Goal: Task Accomplishment & Management: Complete application form

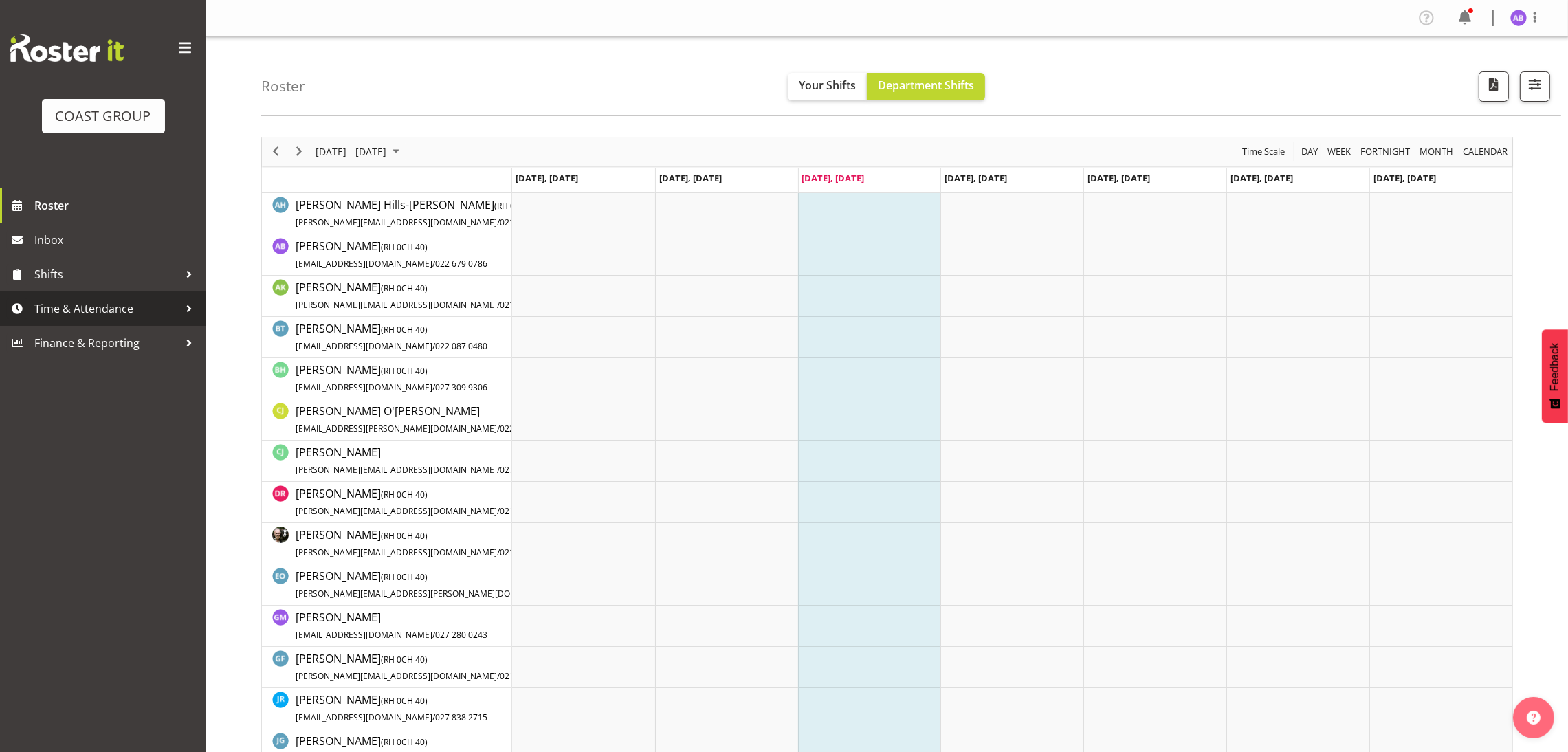
click at [115, 299] on span "Time & Attendance" at bounding box center [106, 308] width 144 height 20
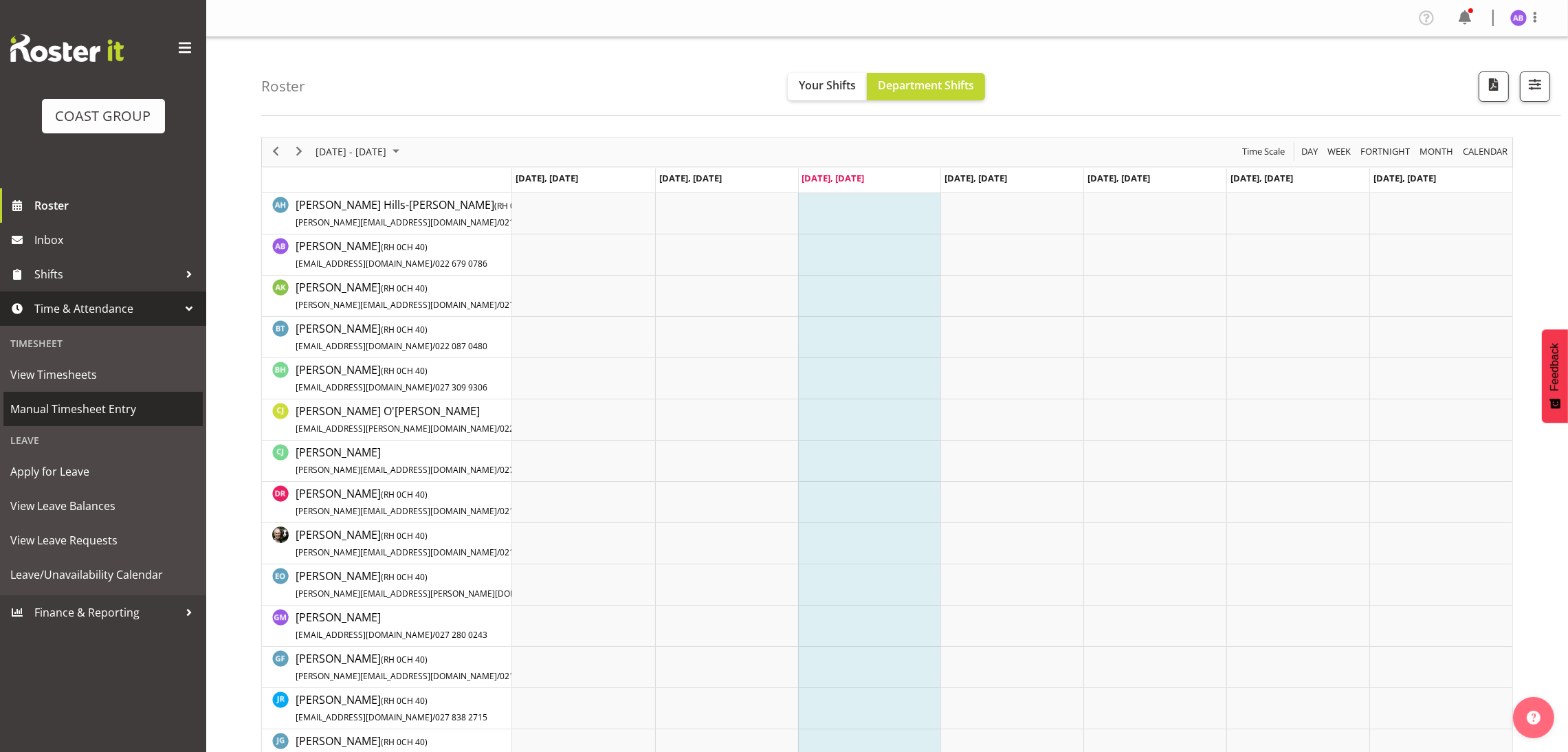
click at [127, 401] on span "Manual Timesheet Entry" at bounding box center [103, 408] width 186 height 20
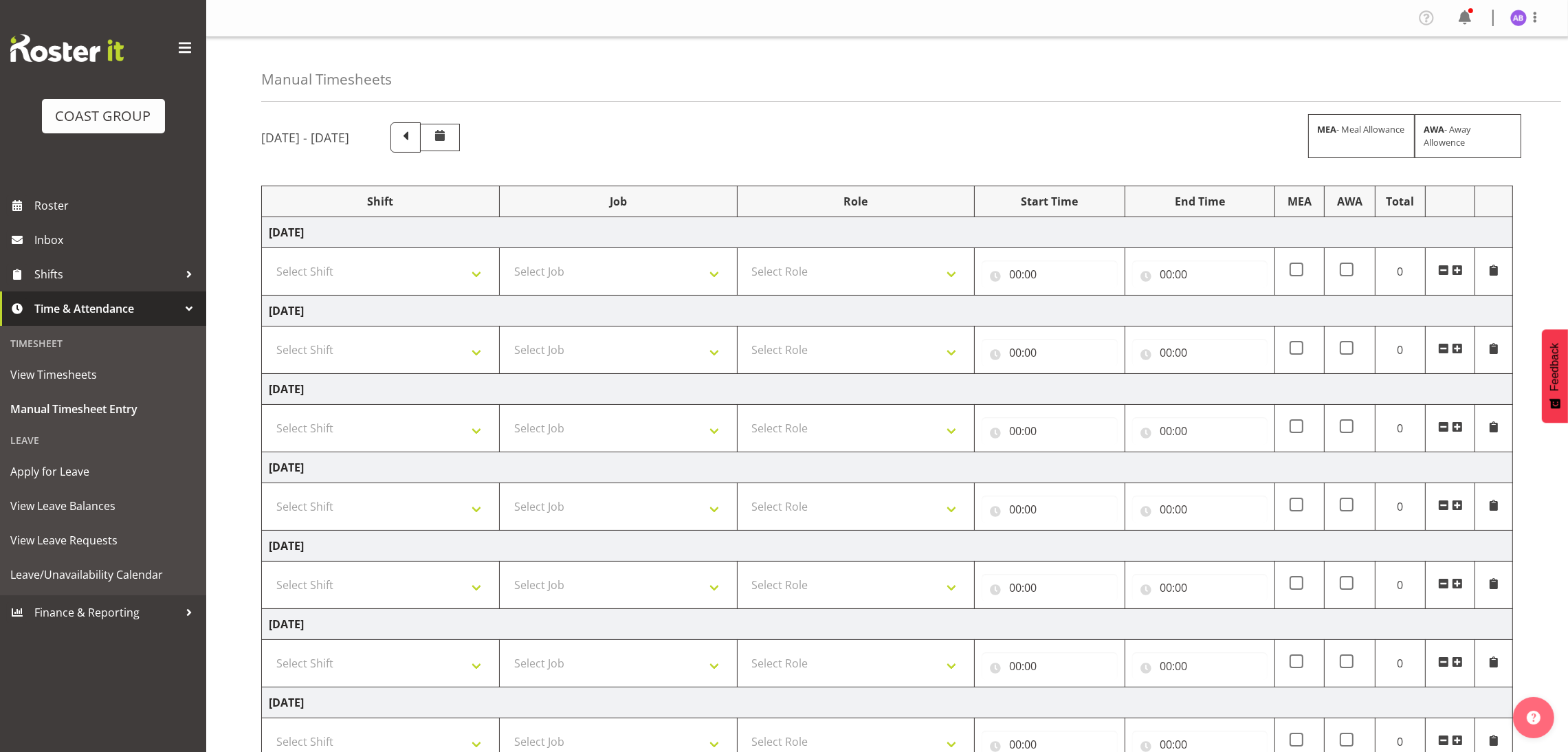
click at [461, 297] on td "[DATE]" at bounding box center [887, 311] width 1251 height 31
click at [468, 284] on select "Select Shift DW CHC Design Office DW CHC General Work Aug DW CHC General Work D…" at bounding box center [381, 271] width 224 height 28
select select "1512"
click at [269, 259] on select "Select Shift DW CHC Design Office DW CHC General Work Aug DW CHC General Work D…" at bounding box center [381, 271] width 224 height 28
click at [596, 276] on select "Select Job 1 Carlton Events 1 [PERSON_NAME][GEOGRAPHIC_DATA] 1 [PERSON_NAME][GE…" at bounding box center [618, 271] width 224 height 28
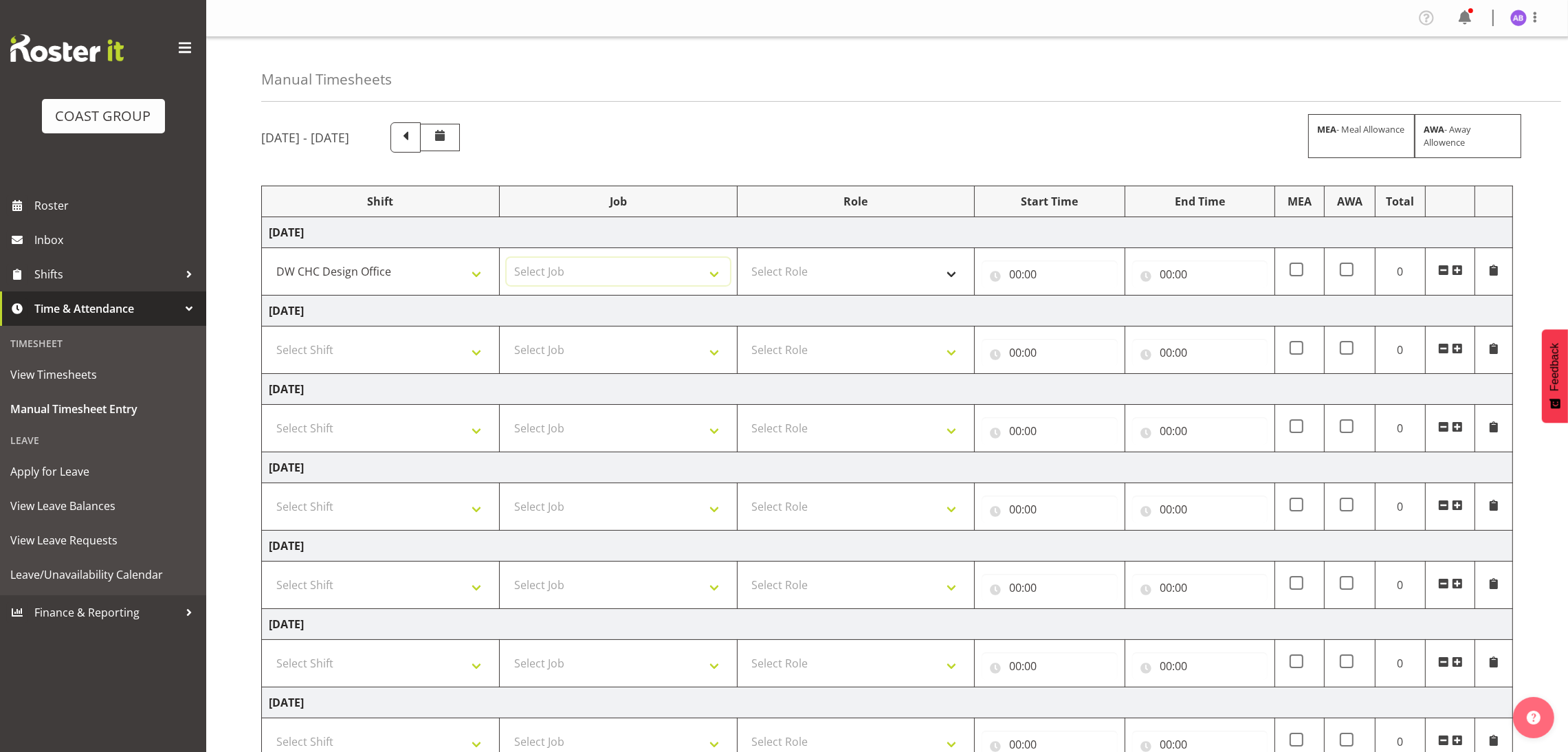
select select "624"
click at [847, 283] on select "Select Role DESIGNER Designer" at bounding box center [857, 271] width 224 height 28
select select "215"
click at [745, 259] on select "Select Role DESIGNER Designer" at bounding box center [857, 271] width 224 height 28
click at [1129, 283] on td "00:00 00 01 02 03 04 05 06 07 08 09 10 11 12 13 14 15 16 17 18 19 20 21 22 23 :…" at bounding box center [1199, 271] width 150 height 48
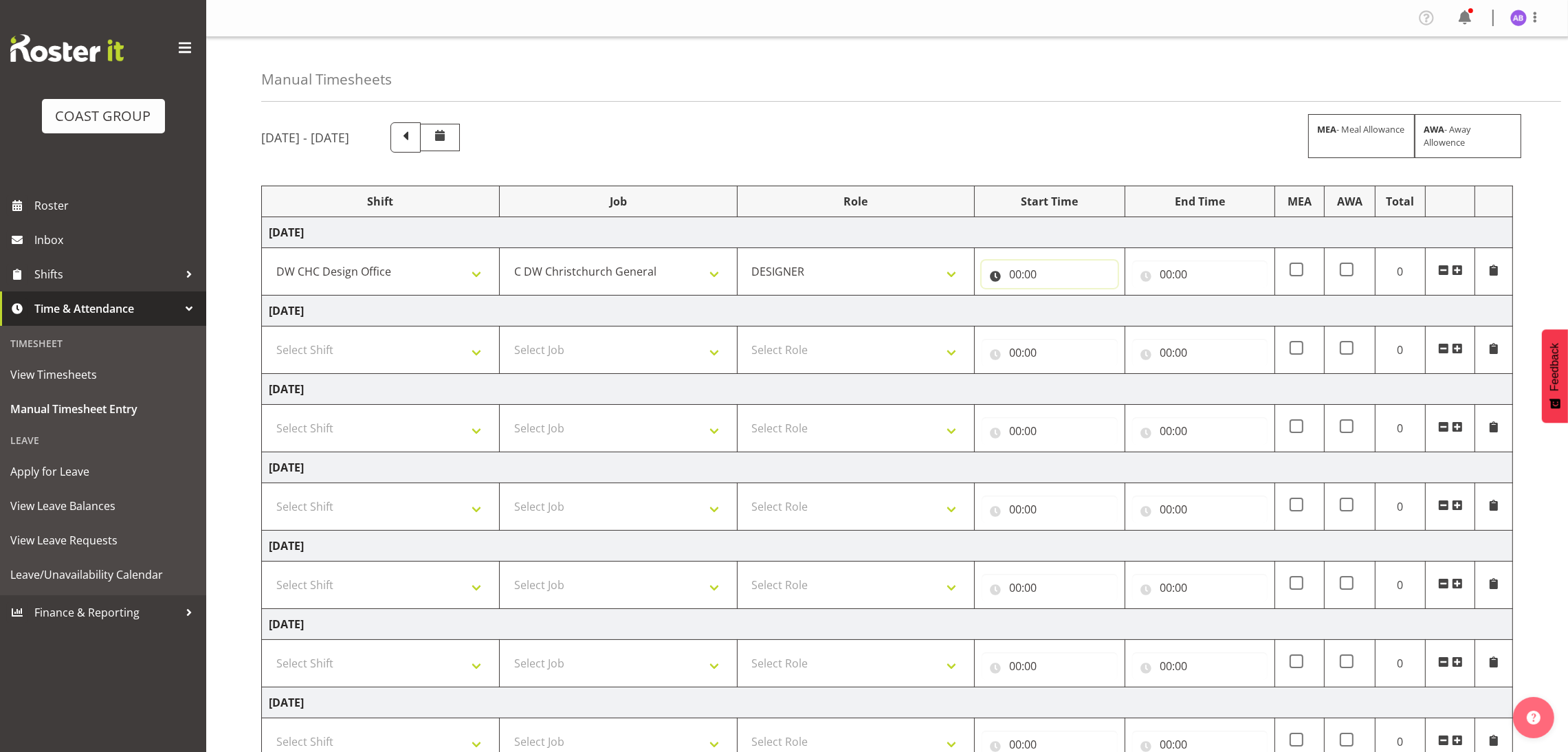
click at [1065, 279] on input "00:00" at bounding box center [1049, 275] width 135 height 28
drag, startPoint x: 1102, startPoint y: 306, endPoint x: 1077, endPoint y: 309, distance: 25.2
click at [1102, 306] on select "00 01 02 03 04 05 06 07 08 09 10 11 12 13 14 15 16 17 18 19 20 21 22 23 24 25 2…" at bounding box center [1111, 310] width 31 height 28
click at [1077, 310] on select "00 01 02 03 04 05 06 07 08 09 10 11 12 13 14 15 16 17 18 19 20 21 22 23" at bounding box center [1075, 310] width 31 height 28
select select "8"
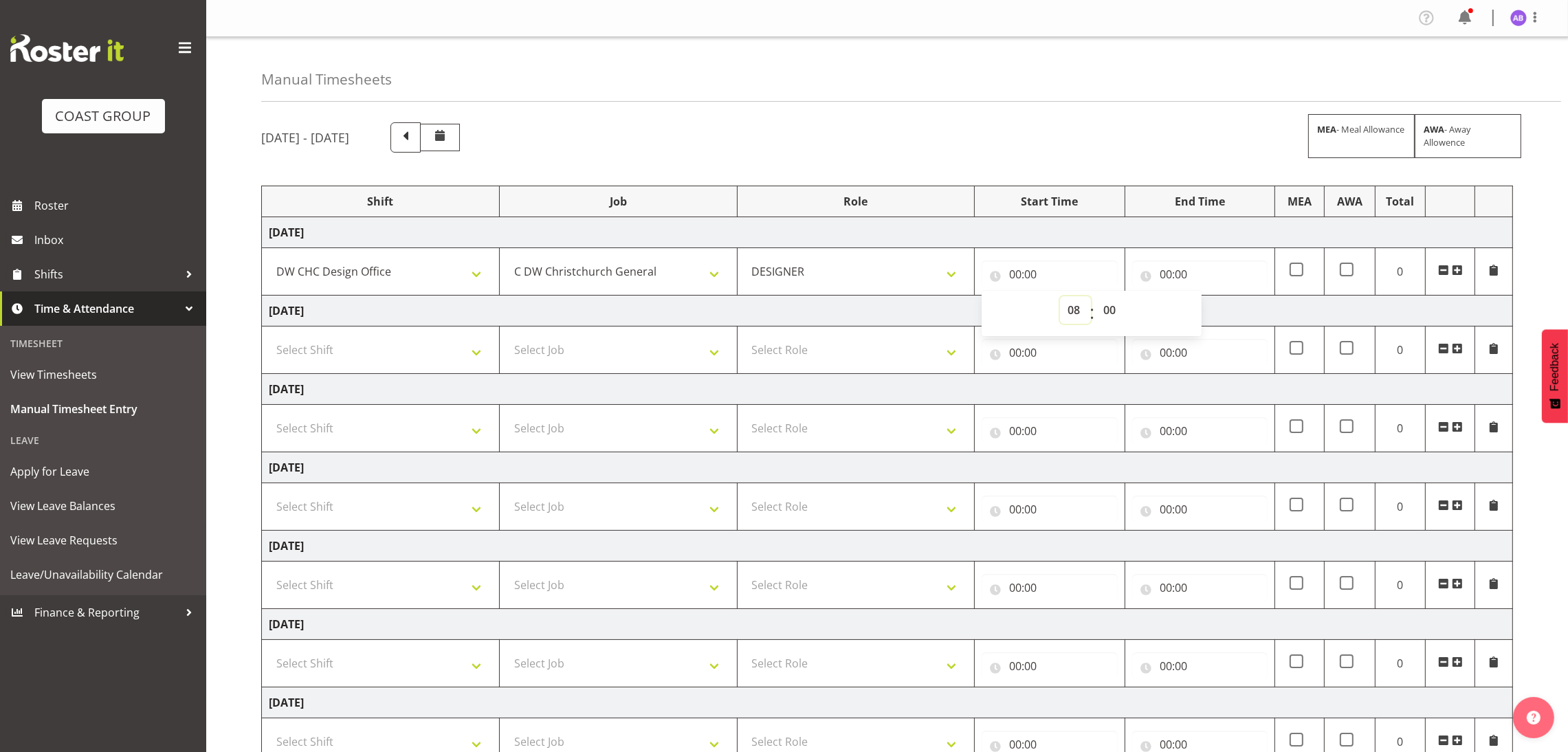
click at [1060, 297] on select "00 01 02 03 04 05 06 07 08 09 10 11 12 13 14 15 16 17 18 19 20 21 22 23" at bounding box center [1075, 310] width 31 height 28
type input "08:00"
click at [1199, 280] on input "00:00" at bounding box center [1199, 275] width 135 height 28
click at [1216, 310] on select "00 01 02 03 04 05 06 07 08 09 10 11 12 13 14 15 16 17 18 19 20 21 22 23" at bounding box center [1226, 310] width 31 height 28
select select "16"
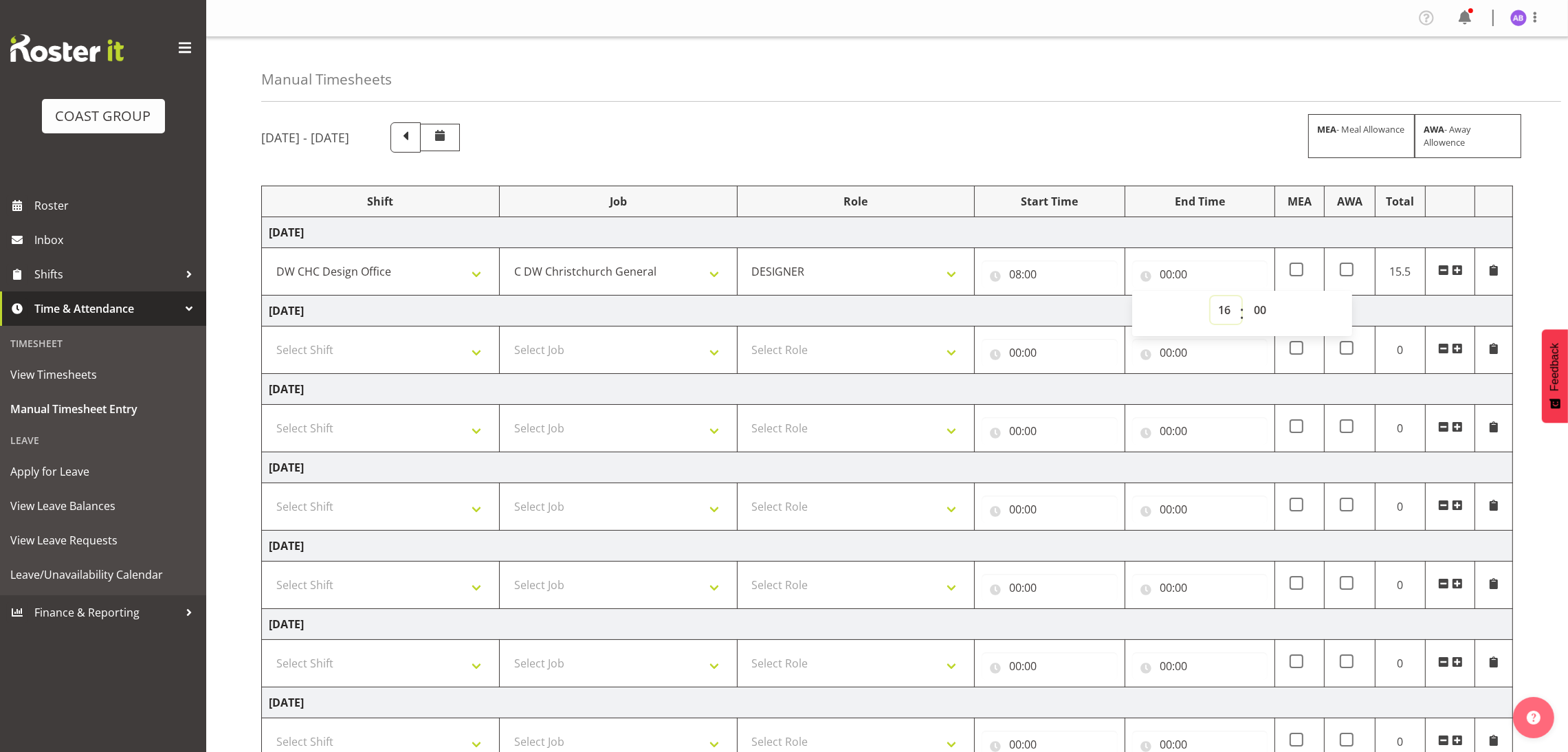
click at [1211, 297] on select "00 01 02 03 04 05 06 07 08 09 10 11 12 13 14 15 16 17 18 19 20 21 22 23" at bounding box center [1226, 310] width 31 height 28
type input "16:00"
click at [1204, 268] on input "16:00" at bounding box center [1199, 275] width 135 height 28
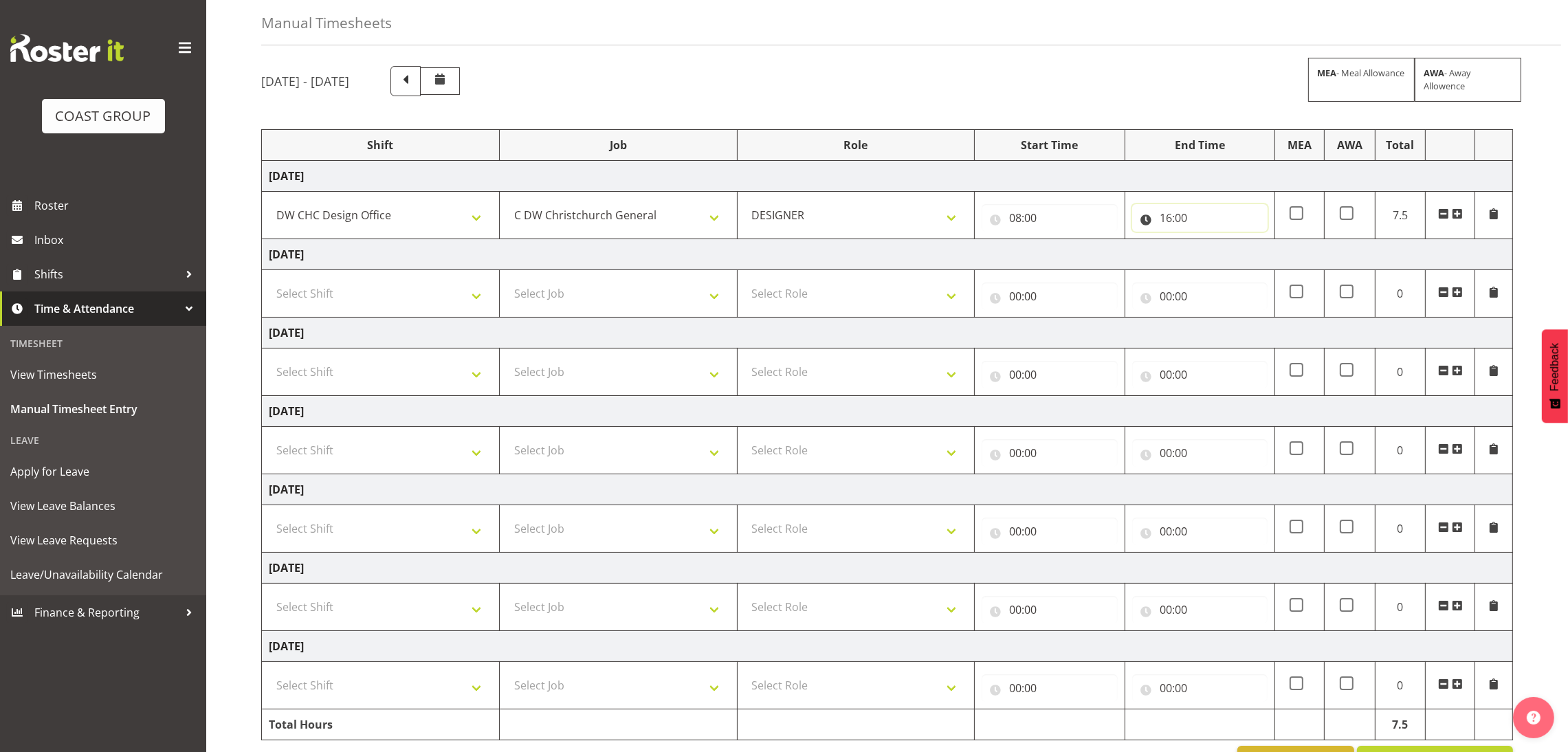
scroll to position [109, 0]
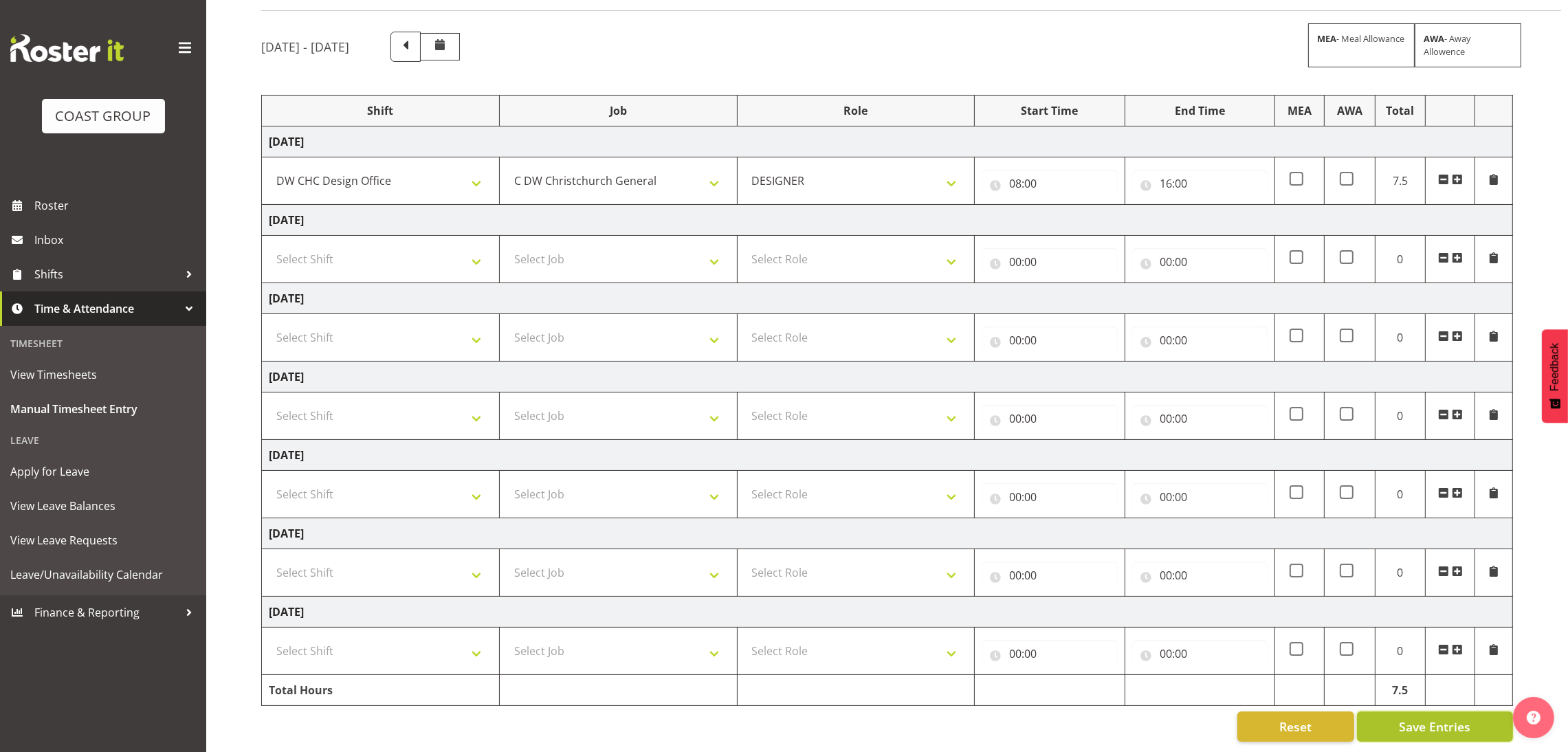
click at [1424, 718] on span "Save Entries" at bounding box center [1435, 727] width 71 height 18
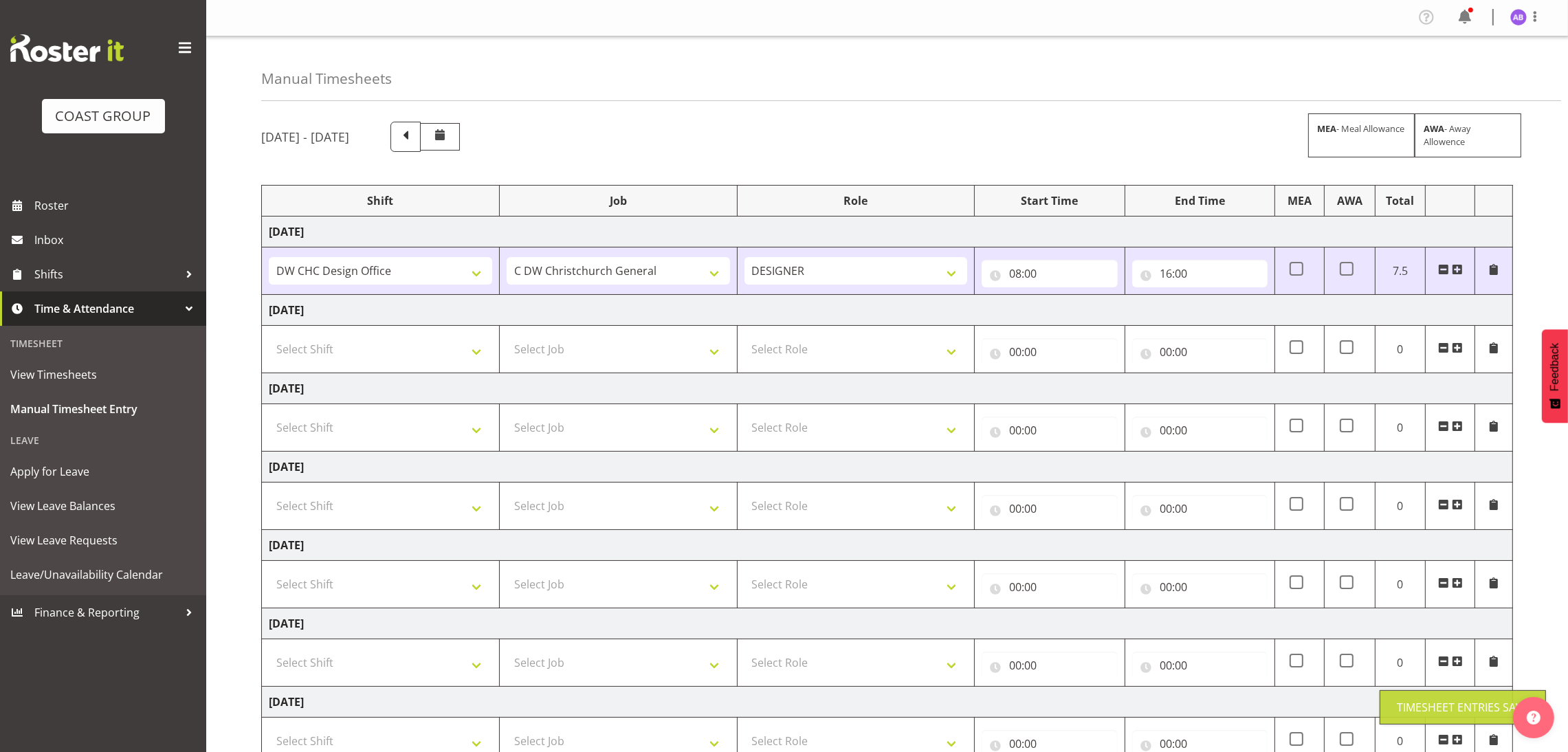
scroll to position [0, 0]
